Goal: Task Accomplishment & Management: Manage account settings

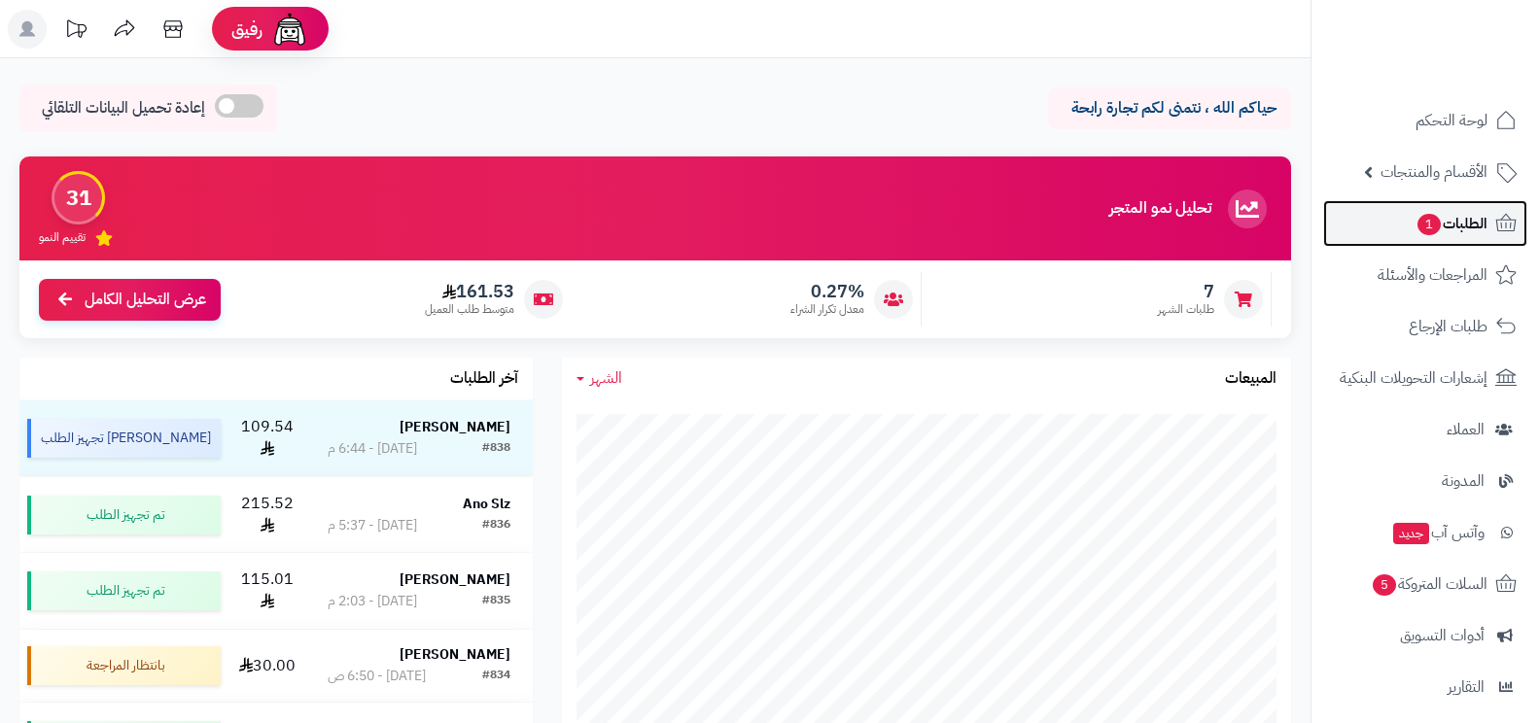
click at [1346, 221] on link "الطلبات 1" at bounding box center [1425, 223] width 204 height 47
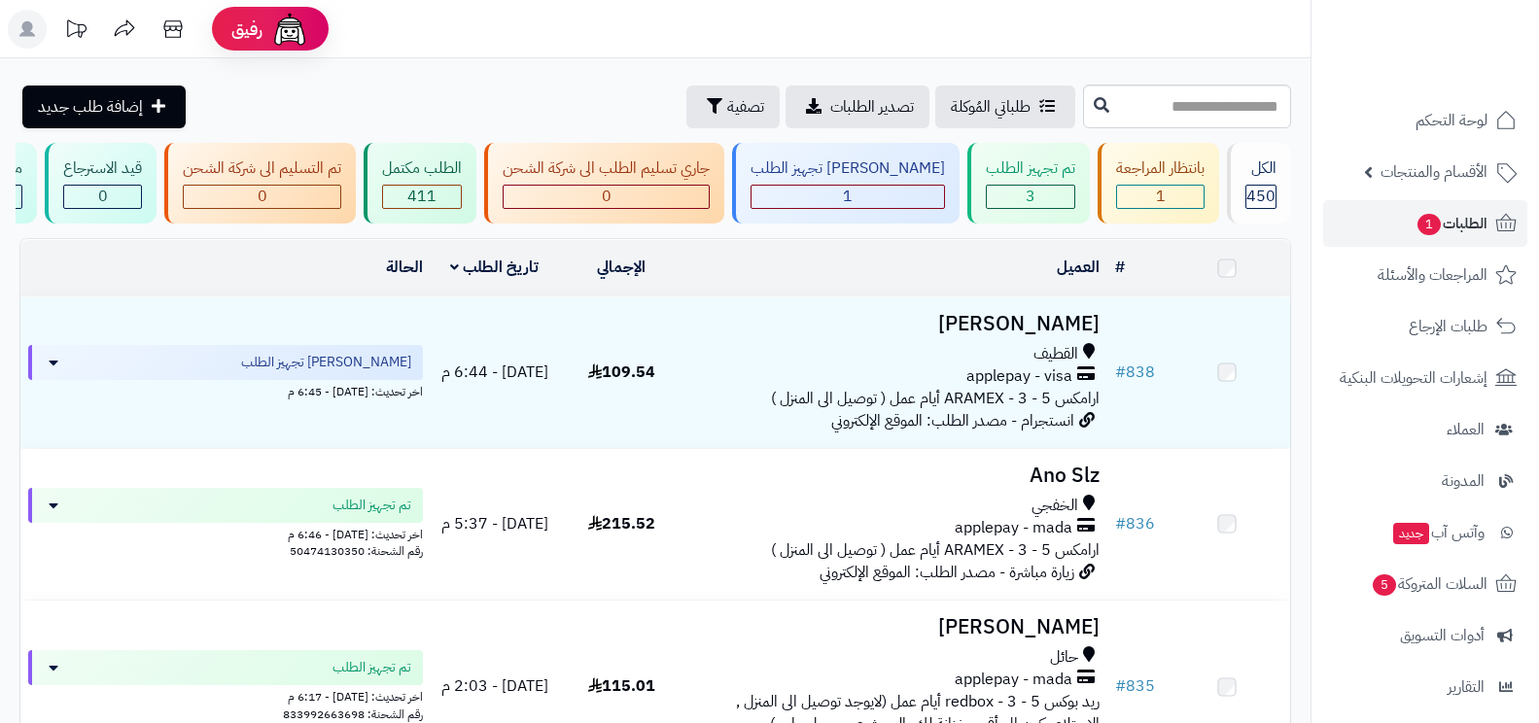
click at [1048, 366] on span "القطيف" at bounding box center [1055, 354] width 45 height 22
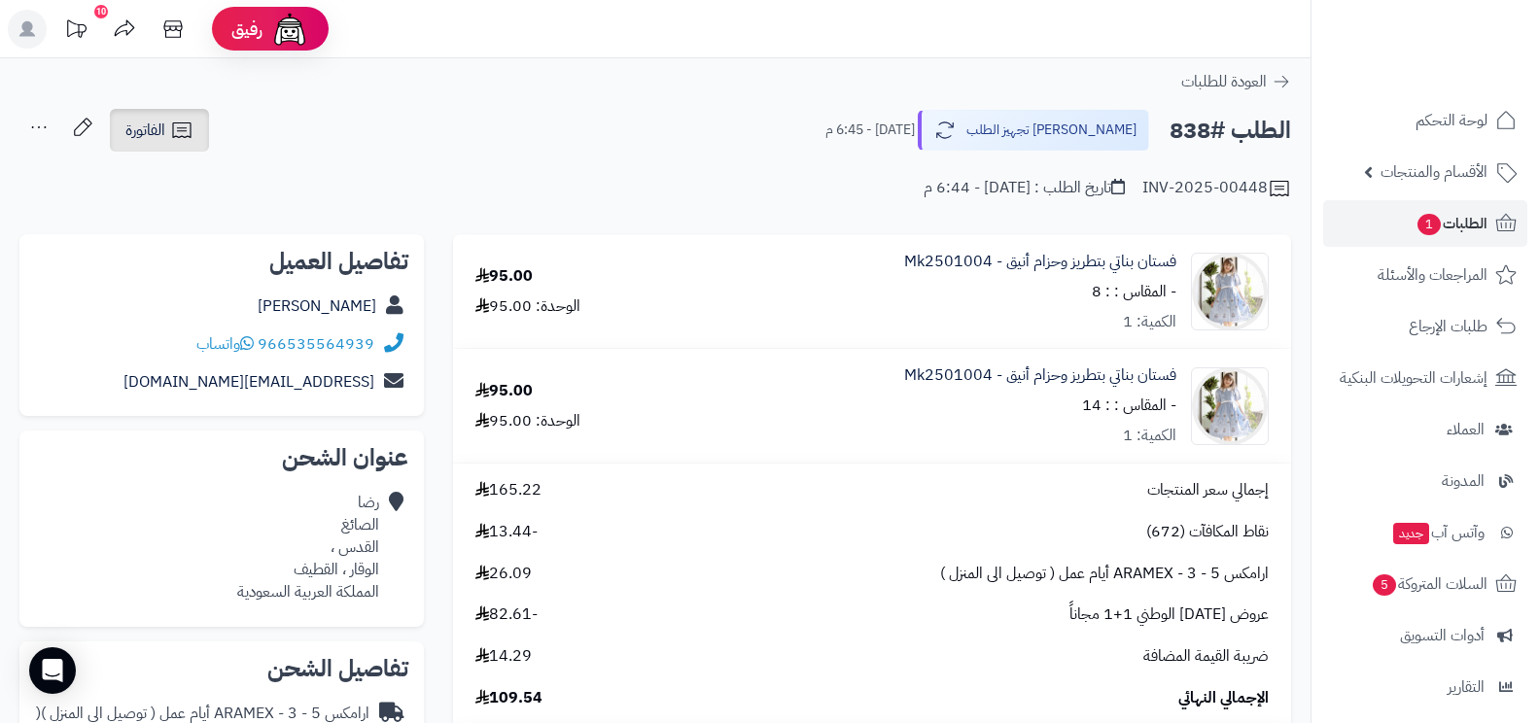
click at [183, 141] on icon at bounding box center [181, 130] width 23 height 23
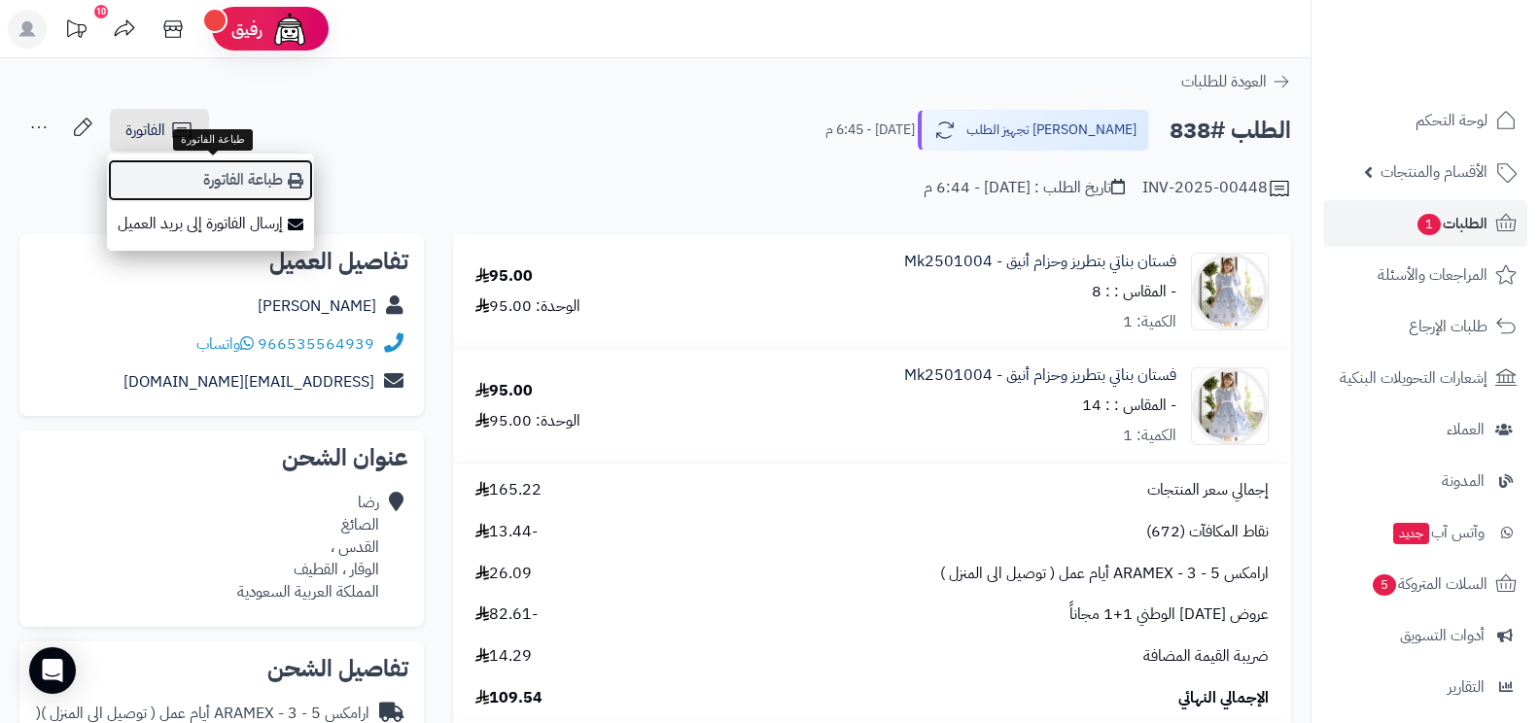
click at [206, 172] on link "طباعة الفاتورة" at bounding box center [210, 180] width 207 height 44
